Goal: Communication & Community: Participate in discussion

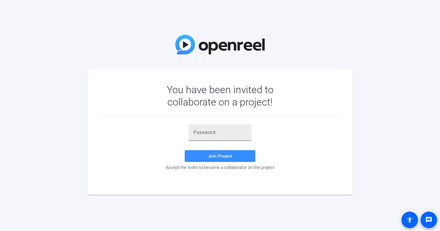
click at [199, 133] on input "text" at bounding box center [219, 132] width 53 height 7
paste input "@Kj!d["
type input "@Kj!d["
click at [213, 157] on span "Join Project" at bounding box center [220, 155] width 24 height 5
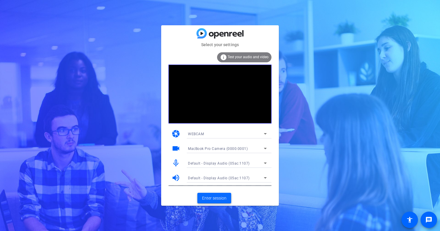
click at [216, 200] on span "Enter session" at bounding box center [214, 198] width 24 height 6
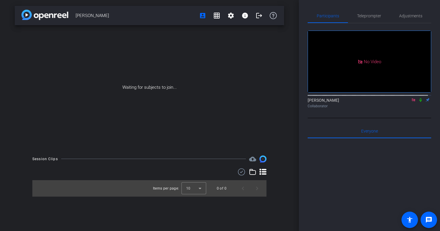
click at [419, 102] on icon at bounding box center [420, 100] width 2 height 4
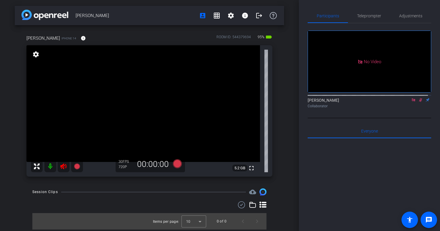
click at [418, 102] on icon at bounding box center [420, 100] width 5 height 4
click at [412, 101] on icon at bounding box center [413, 99] width 3 height 3
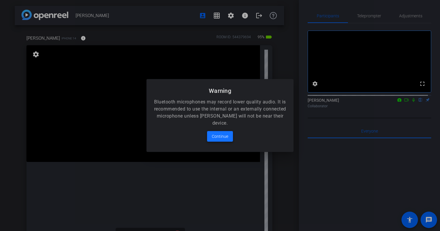
click at [225, 137] on span "Continue" at bounding box center [220, 136] width 16 height 7
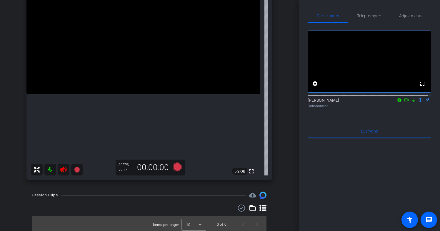
scroll to position [70, 0]
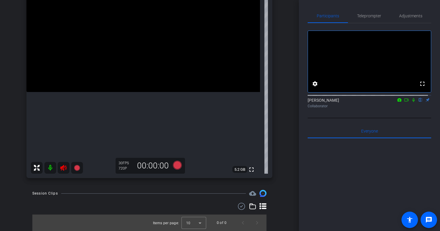
click at [61, 169] on icon at bounding box center [63, 168] width 6 height 6
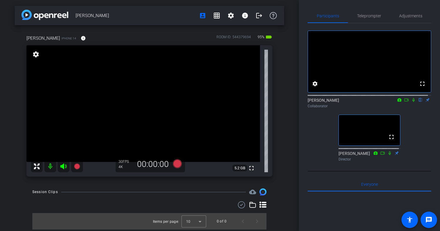
click at [404, 102] on icon at bounding box center [406, 100] width 5 height 4
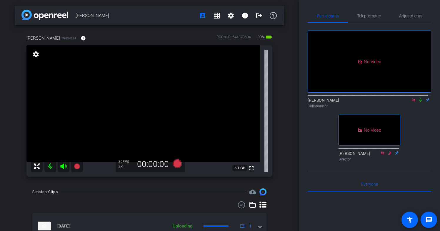
click at [419, 102] on icon at bounding box center [420, 100] width 2 height 4
click at [419, 102] on icon at bounding box center [420, 100] width 3 height 4
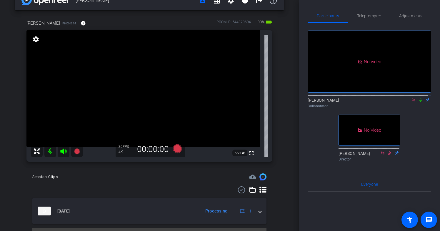
scroll to position [17, 0]
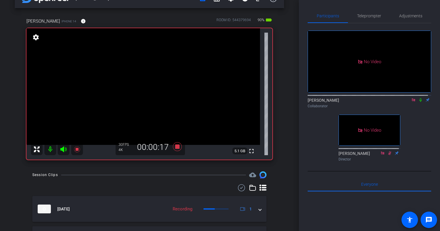
click at [418, 102] on icon at bounding box center [420, 100] width 5 height 4
click at [419, 102] on icon at bounding box center [420, 100] width 3 height 4
click at [419, 102] on icon at bounding box center [420, 100] width 2 height 4
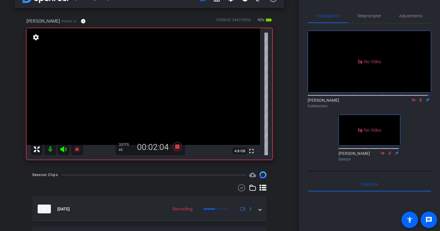
click at [419, 102] on icon at bounding box center [420, 100] width 3 height 4
click at [419, 102] on icon at bounding box center [420, 100] width 2 height 4
click at [418, 102] on icon at bounding box center [420, 100] width 5 height 4
click at [419, 102] on icon at bounding box center [420, 100] width 2 height 4
click at [419, 102] on icon at bounding box center [420, 100] width 3 height 4
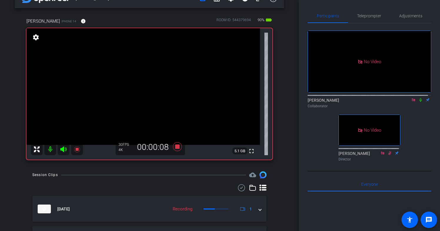
click at [418, 102] on icon at bounding box center [420, 100] width 5 height 4
click at [419, 102] on icon at bounding box center [420, 100] width 3 height 4
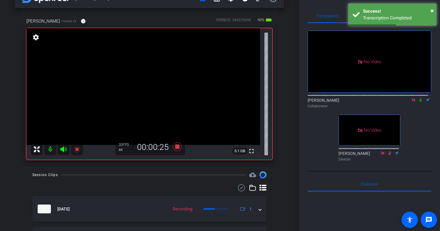
click at [419, 102] on icon at bounding box center [420, 100] width 2 height 4
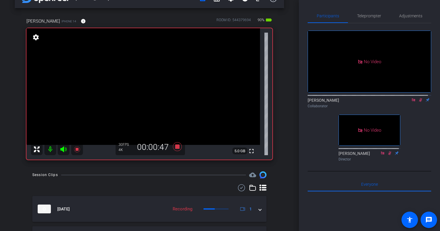
click at [419, 102] on icon at bounding box center [420, 100] width 3 height 4
click at [419, 102] on icon at bounding box center [420, 100] width 2 height 4
click at [420, 97] on div at bounding box center [369, 95] width 123 height 5
click at [419, 102] on icon at bounding box center [420, 100] width 5 height 4
click at [418, 102] on icon at bounding box center [420, 100] width 5 height 4
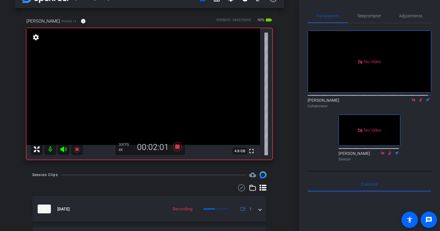
click at [419, 102] on icon at bounding box center [420, 100] width 3 height 4
click at [418, 102] on icon at bounding box center [420, 100] width 5 height 4
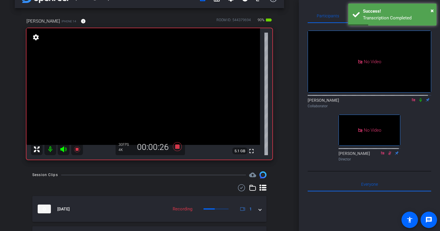
click at [419, 102] on icon at bounding box center [420, 100] width 2 height 4
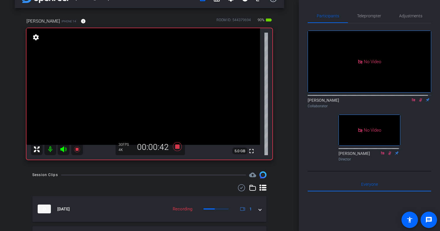
click at [418, 102] on icon at bounding box center [420, 100] width 5 height 4
click at [419, 102] on icon at bounding box center [420, 100] width 3 height 4
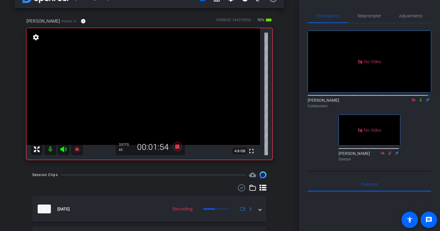
click at [418, 102] on icon at bounding box center [420, 100] width 5 height 4
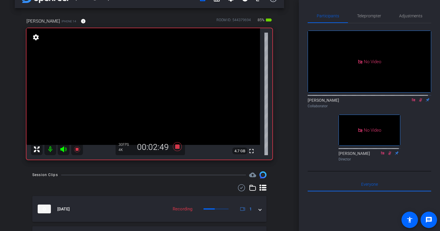
click at [419, 102] on icon at bounding box center [420, 100] width 3 height 4
click at [419, 102] on icon at bounding box center [420, 100] width 2 height 4
click at [418, 102] on icon at bounding box center [420, 100] width 5 height 4
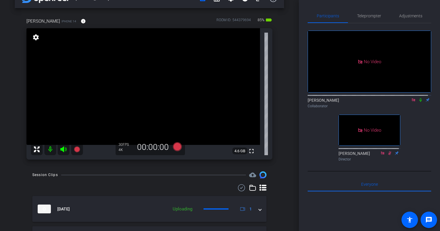
click at [411, 102] on icon at bounding box center [413, 100] width 5 height 4
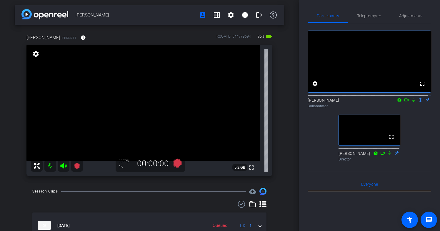
scroll to position [0, 0]
